Goal: Find contact information: Find contact information

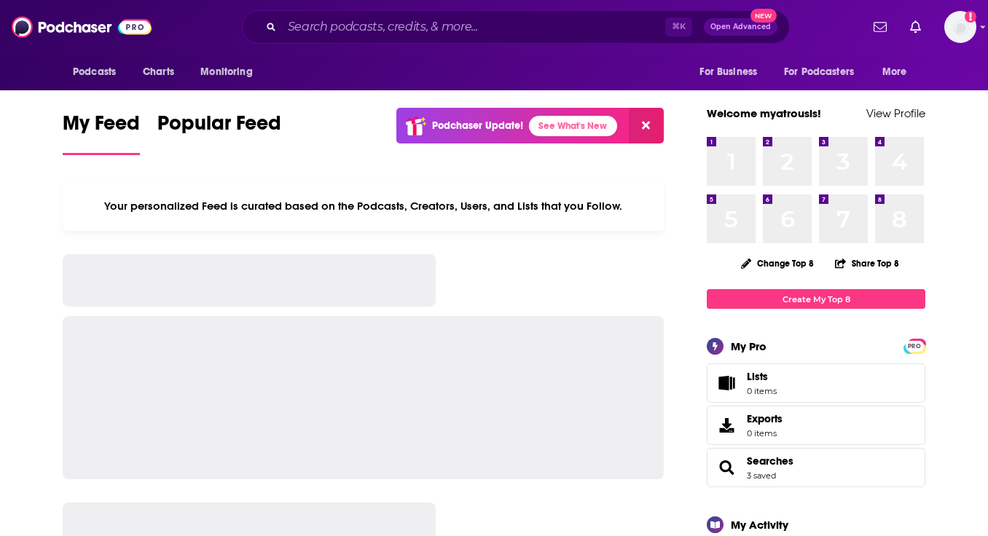
click at [478, 30] on input "Search podcasts, credits, & more..." at bounding box center [473, 26] width 383 height 23
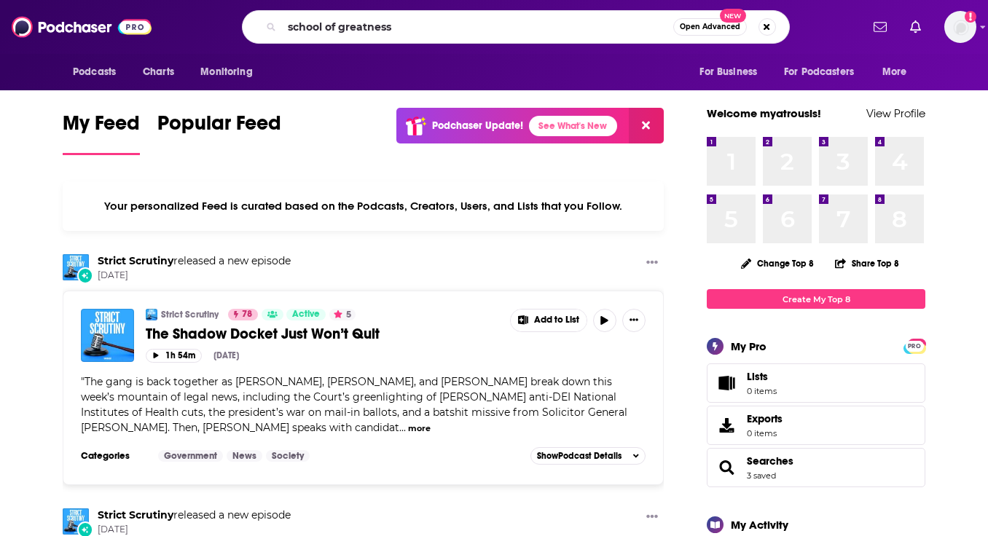
type input "school of greatness"
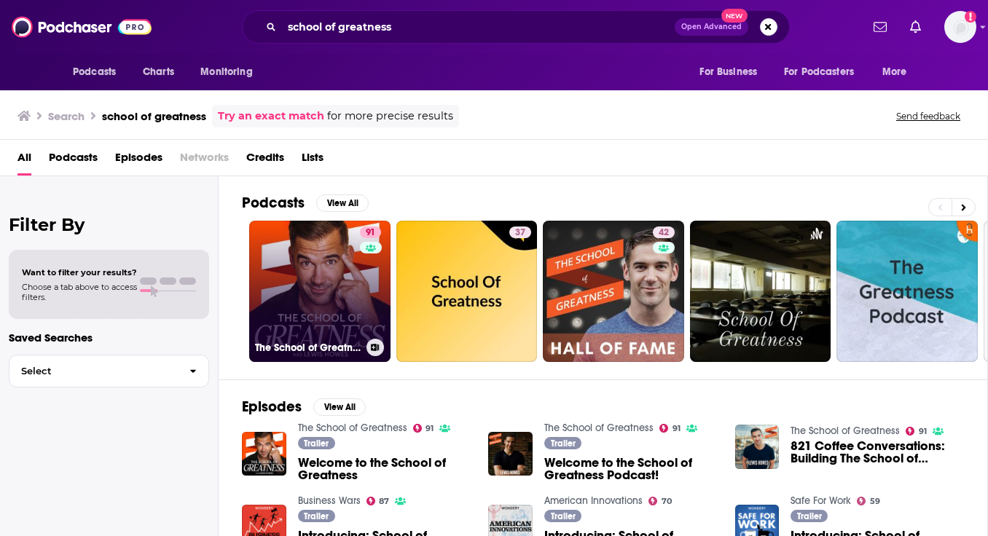
click at [324, 305] on link "91 The School of Greatness" at bounding box center [319, 291] width 141 height 141
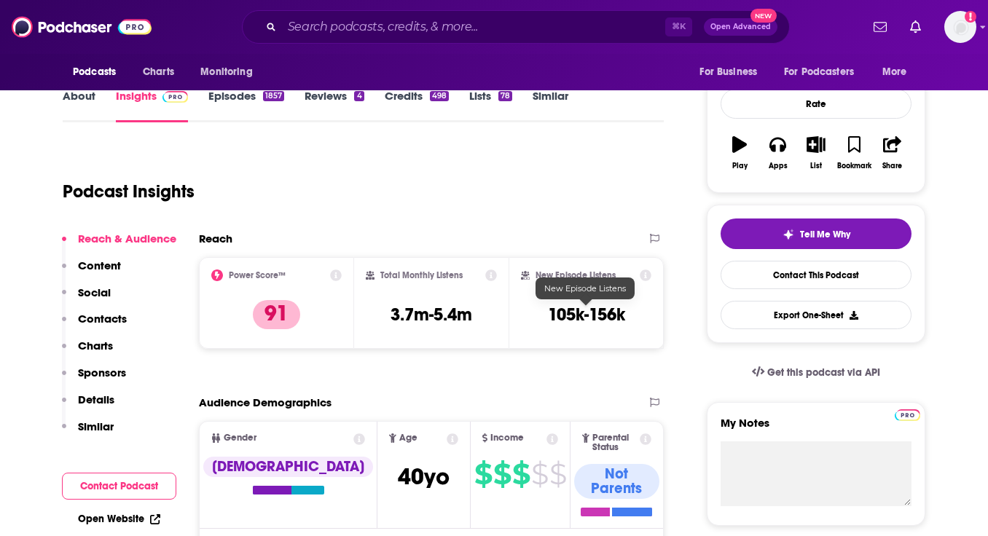
scroll to position [207, 0]
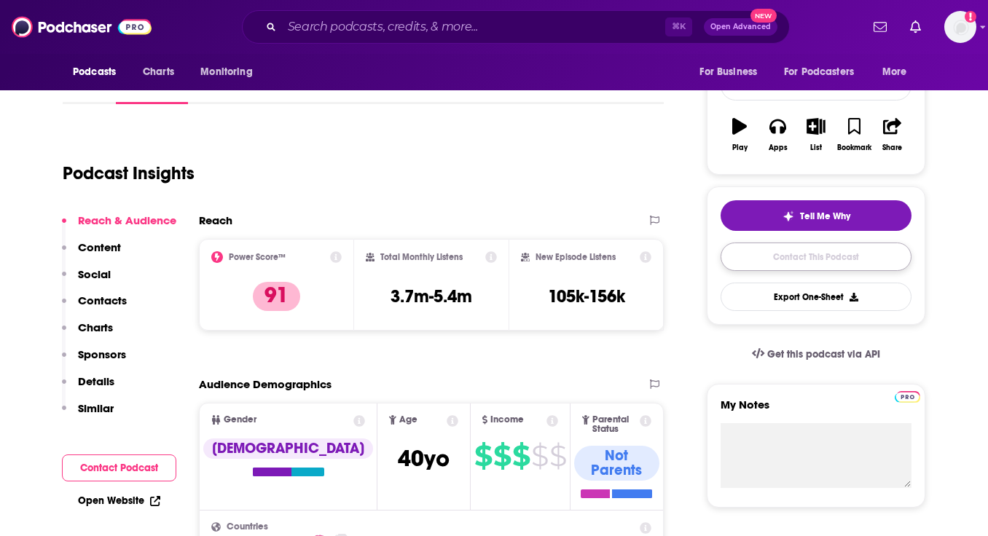
click at [767, 262] on link "Contact This Podcast" at bounding box center [816, 257] width 191 height 28
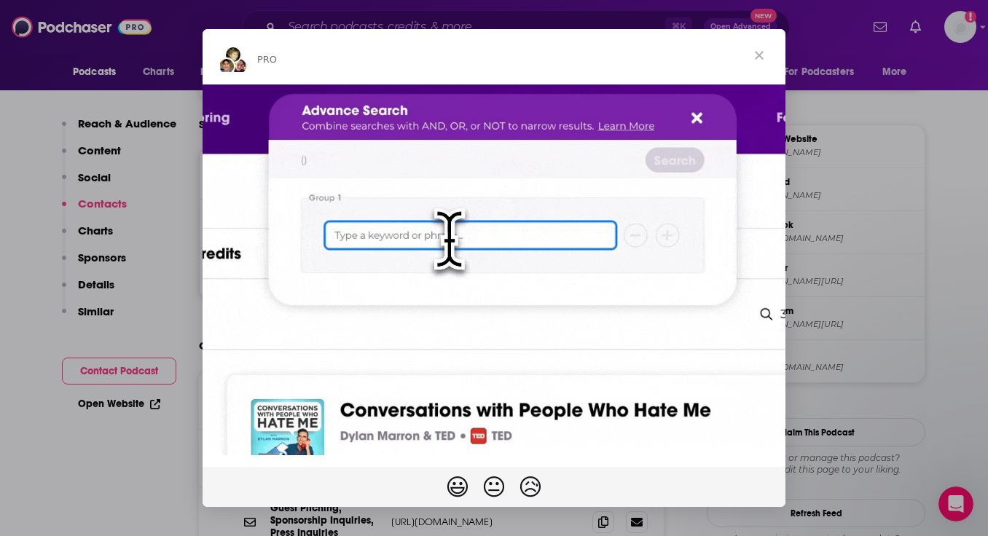
click at [762, 60] on span "Close" at bounding box center [759, 55] width 52 height 52
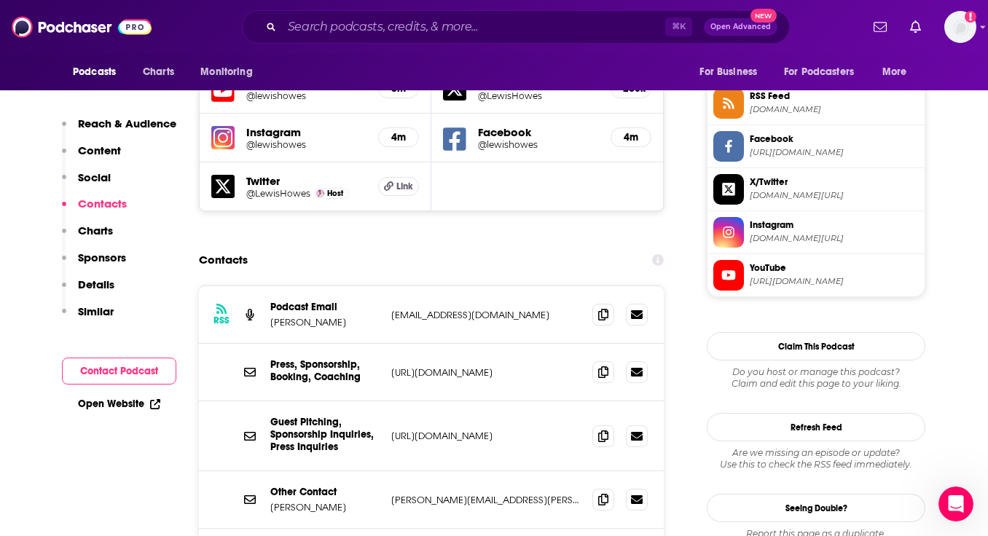
scroll to position [1338, 0]
